Goal: Task Accomplishment & Management: Manage account settings

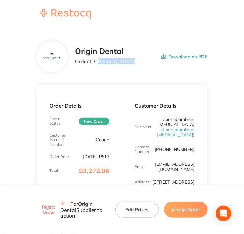
drag, startPoint x: 134, startPoint y: 63, endPoint x: 98, endPoint y: 63, distance: 35.5
click at [98, 63] on p "Order ID: Restocq- 96328" at bounding box center [105, 61] width 61 height 6
copy p "Restocq- 96328"
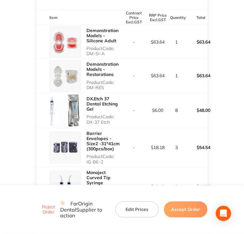
scroll to position [173, 0]
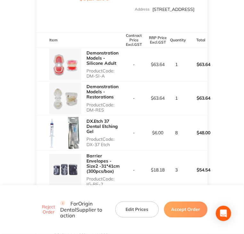
drag, startPoint x: 105, startPoint y: 81, endPoint x: 86, endPoint y: 81, distance: 19.5
click at [86, 81] on div "Demonstration Models - Silicone Adult Product Code: DM-SI-A" at bounding box center [79, 64] width 85 height 33
copy p "DM-SI-A"
drag, startPoint x: 105, startPoint y: 116, endPoint x: 83, endPoint y: 114, distance: 21.8
click at [83, 114] on div "Demonstration Models - Restorations Product Code: DM-RES" at bounding box center [79, 97] width 85 height 33
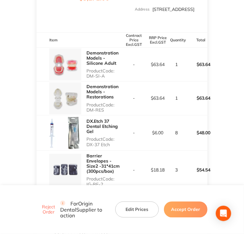
copy div "Demonstration Models - Restorations Product Code: DM-RES"
click at [102, 112] on p "Product Code: DM-RES" at bounding box center [104, 107] width 36 height 10
drag, startPoint x: 105, startPoint y: 116, endPoint x: 85, endPoint y: 116, distance: 20.5
click at [85, 115] on div "Demonstration Models - Restorations Product Code: DM-RES" at bounding box center [79, 97] width 85 height 33
copy p "DM-RES"
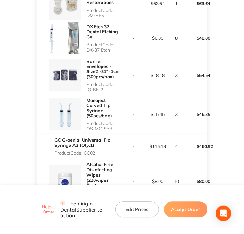
scroll to position [269, 0]
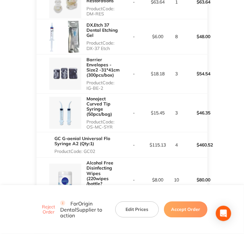
drag, startPoint x: 109, startPoint y: 55, endPoint x: 85, endPoint y: 59, distance: 24.0
click at [85, 54] on div "DX.Etch 37 Dental Etching Gel Product Code: DX-37 Etch" at bounding box center [79, 36] width 85 height 35
copy p "DX-37 Etch"
drag, startPoint x: 102, startPoint y: 94, endPoint x: 86, endPoint y: 95, distance: 16.7
click at [86, 93] on div "Barrier Envelopes - Size2 -31*41cm (300pcs/box) Product Code: IG-BE-2" at bounding box center [79, 73] width 85 height 39
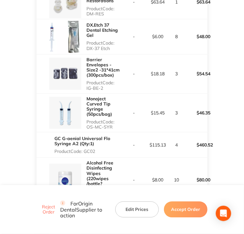
copy p "IG-BE-2"
drag, startPoint x: 112, startPoint y: 131, endPoint x: 87, endPoint y: 132, distance: 24.7
click at [87, 129] on p "Product Code: OS-MC-SYR" at bounding box center [104, 124] width 36 height 10
copy p "OS-MC-SYR"
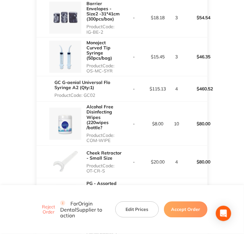
scroll to position [333, 0]
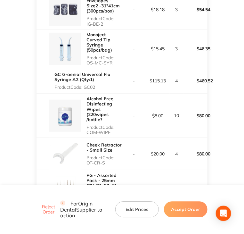
drag, startPoint x: 97, startPoint y: 93, endPoint x: 84, endPoint y: 93, distance: 13.1
click at [84, 90] on p "Product Code: GC02" at bounding box center [88, 87] width 68 height 5
copy p "GC02"
drag, startPoint x: 111, startPoint y: 136, endPoint x: 87, endPoint y: 137, distance: 23.7
click at [87, 135] on p "Product Code: COM-WIPE" at bounding box center [104, 130] width 36 height 10
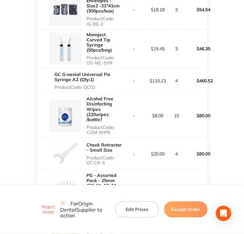
copy p "COM-WIPE"
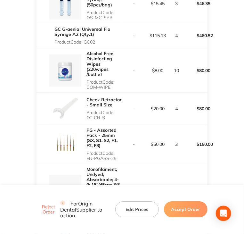
scroll to position [397, 0]
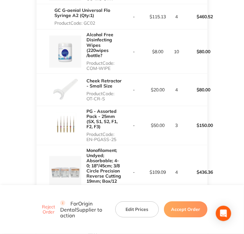
drag, startPoint x: 104, startPoint y: 104, endPoint x: 86, endPoint y: 107, distance: 18.1
click at [86, 104] on div "Cheek Retractor - Small Size Product Code: OT-CR-S" at bounding box center [104, 90] width 36 height 28
copy p "OT-CR-S"
drag, startPoint x: 115, startPoint y: 144, endPoint x: 84, endPoint y: 146, distance: 31.4
click at [84, 145] on div "PG - Assorted Pack - 25mm (SX, S1, S2, F1, F2, F3) Product Code: EN-PGASS-25" at bounding box center [79, 125] width 85 height 39
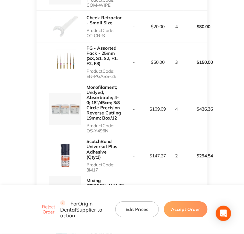
scroll to position [461, 0]
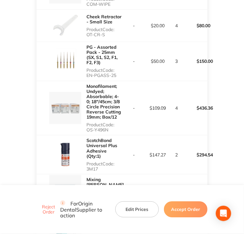
drag, startPoint x: 110, startPoint y: 136, endPoint x: 83, endPoint y: 134, distance: 27.0
click at [83, 134] on div "Monofilament; Undyed; Absorbable; 4-0; 18″/45cm; 3/8 Circle Precision Reverse C…" at bounding box center [79, 108] width 85 height 54
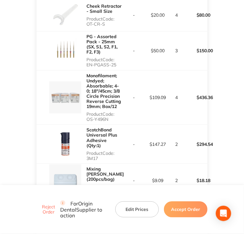
scroll to position [525, 0]
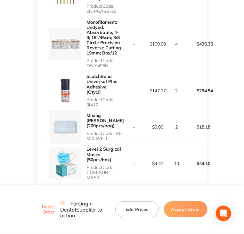
drag, startPoint x: 97, startPoint y: 105, endPoint x: 84, endPoint y: 105, distance: 13.5
click at [84, 105] on div "ScotchBond Universal Plus Adhesive (Qty:1) Product Code: 3M17" at bounding box center [79, 90] width 85 height 39
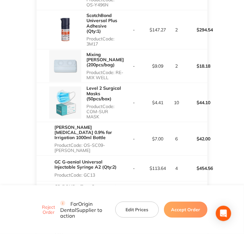
scroll to position [589, 0]
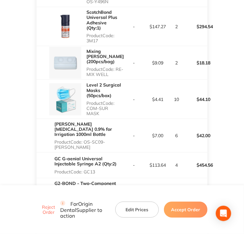
drag, startPoint x: 117, startPoint y: 72, endPoint x: 86, endPoint y: 74, distance: 30.8
click at [86, 74] on div "Mixing [PERSON_NAME] (200pcs/bag) Product Code: RE-MIX WELL" at bounding box center [79, 62] width 85 height 33
drag, startPoint x: 123, startPoint y: 105, endPoint x: 86, endPoint y: 110, distance: 36.8
click at [86, 110] on tr "Level 2 Surgical Masks (50pcs/box) Product Code: COM-SUR MASK - $4.41 10 $44.10" at bounding box center [122, 99] width 171 height 39
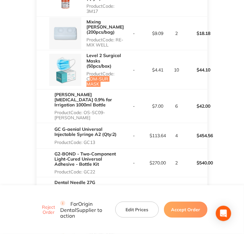
scroll to position [621, 0]
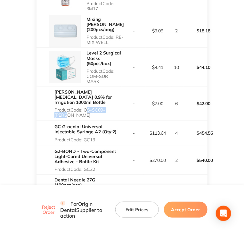
drag, startPoint x: 85, startPoint y: 98, endPoint x: 117, endPoint y: 100, distance: 32.1
click at [117, 107] on p "Product Code: OS-SC09-[PERSON_NAME]" at bounding box center [88, 112] width 68 height 10
drag, startPoint x: 85, startPoint y: 123, endPoint x: 98, endPoint y: 123, distance: 13.5
click at [98, 137] on p "Product Code: GC13" at bounding box center [88, 139] width 68 height 5
drag, startPoint x: 85, startPoint y: 154, endPoint x: 98, endPoint y: 153, distance: 13.2
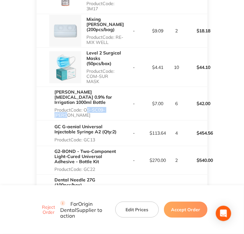
click at [98, 166] on p "Product Code: GC22" at bounding box center [88, 168] width 68 height 5
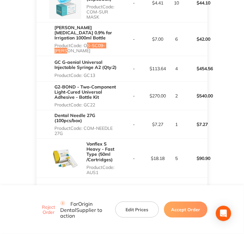
scroll to position [717, 0]
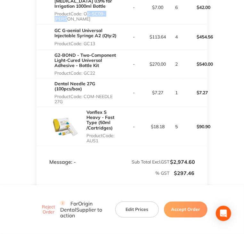
drag, startPoint x: 86, startPoint y: 79, endPoint x: 94, endPoint y: 84, distance: 9.9
click at [94, 94] on p "Product Code: COM-NEEDLE 27G" at bounding box center [88, 99] width 68 height 10
drag, startPoint x: 87, startPoint y: 125, endPoint x: 99, endPoint y: 125, distance: 11.9
click at [99, 133] on p "Product Code: AUS1" at bounding box center [104, 138] width 36 height 10
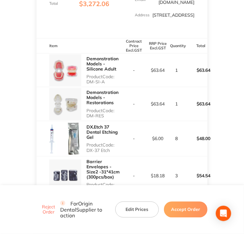
scroll to position [160, 0]
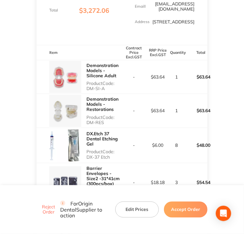
click at [189, 209] on button "Accept Order" at bounding box center [186, 209] width 44 height 16
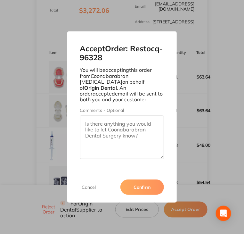
click at [126, 136] on textarea "Comments - Optional" at bounding box center [122, 137] width 84 height 44
paste textarea "Dashboard Purchases Purchase Orders Supplier Returns Inventory Production Sales…"
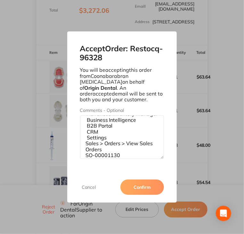
scroll to position [0, 0]
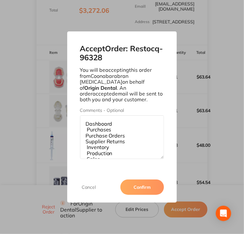
drag, startPoint x: 104, startPoint y: 148, endPoint x: 61, endPoint y: 98, distance: 66.3
click at [58, 100] on div "Accept Order: Restocq- 96328 You will be accepting this order from Coonabarabra…" at bounding box center [122, 117] width 244 height 234
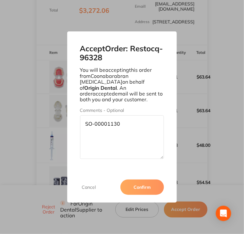
type textarea "SO-00001130"
click at [152, 183] on button "Confirm" at bounding box center [142, 186] width 44 height 15
